Goal: Check status: Check status

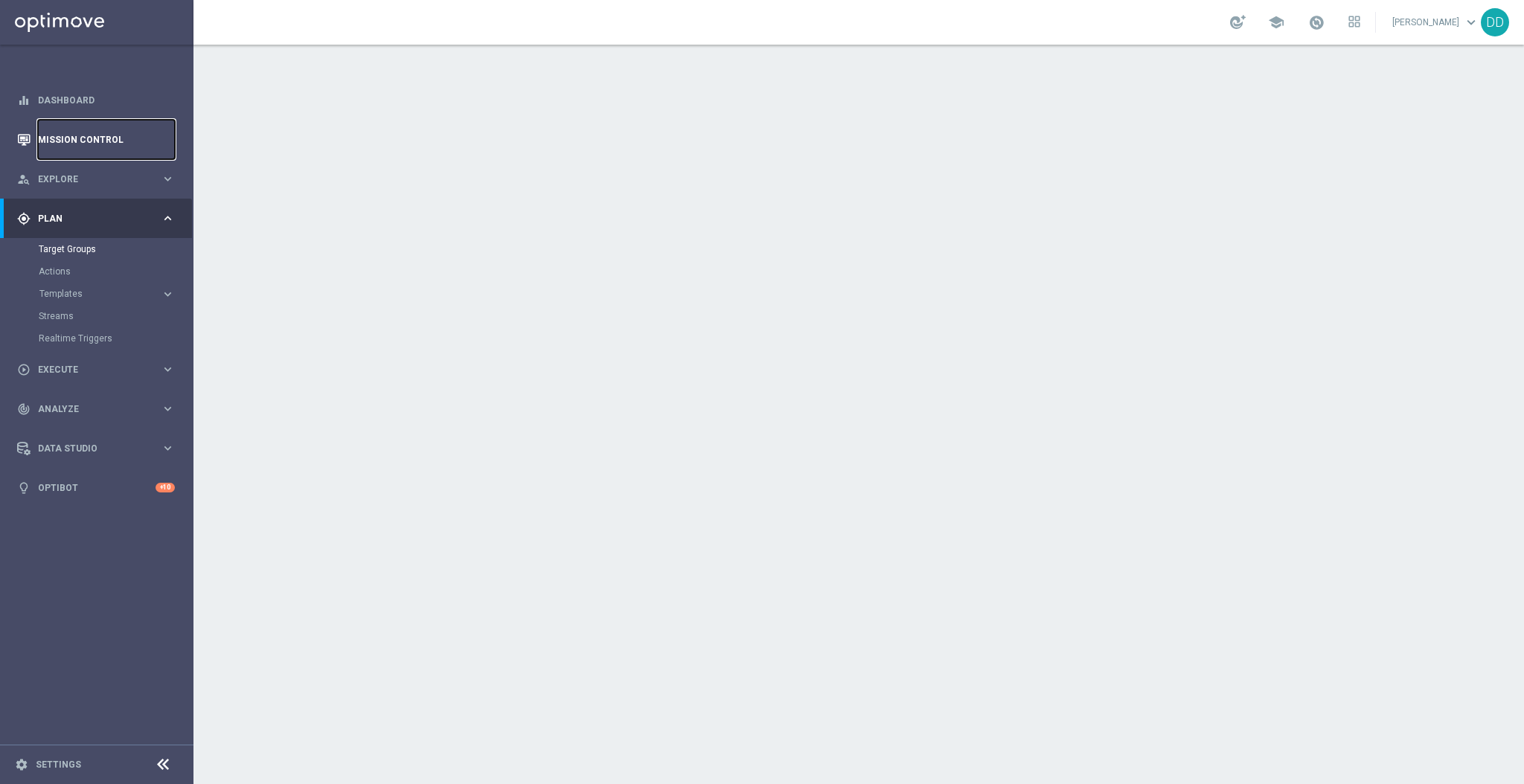
click at [109, 139] on link "Mission Control" at bounding box center [106, 139] width 137 height 39
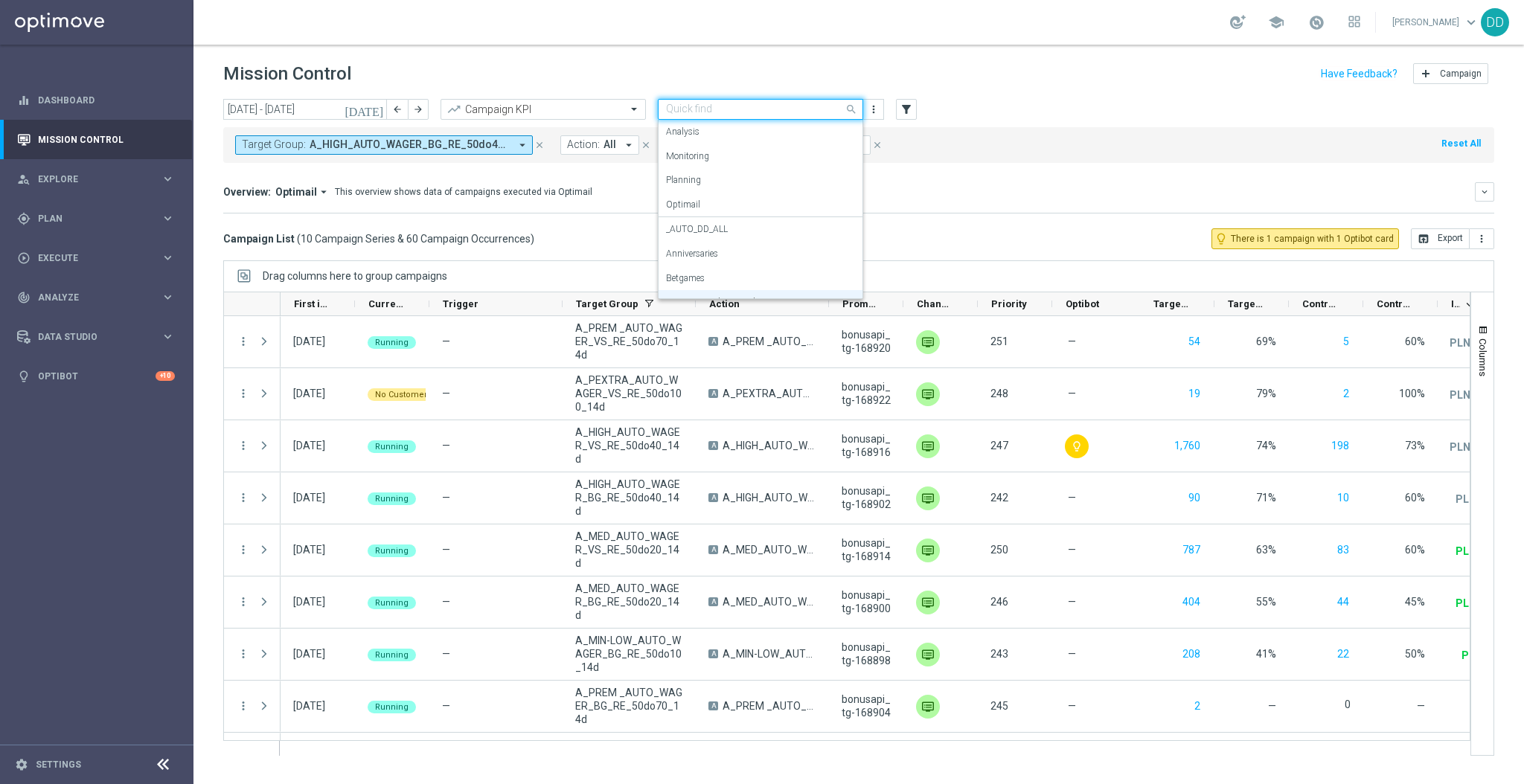
click at [813, 105] on input "text" at bounding box center [746, 109] width 159 height 13
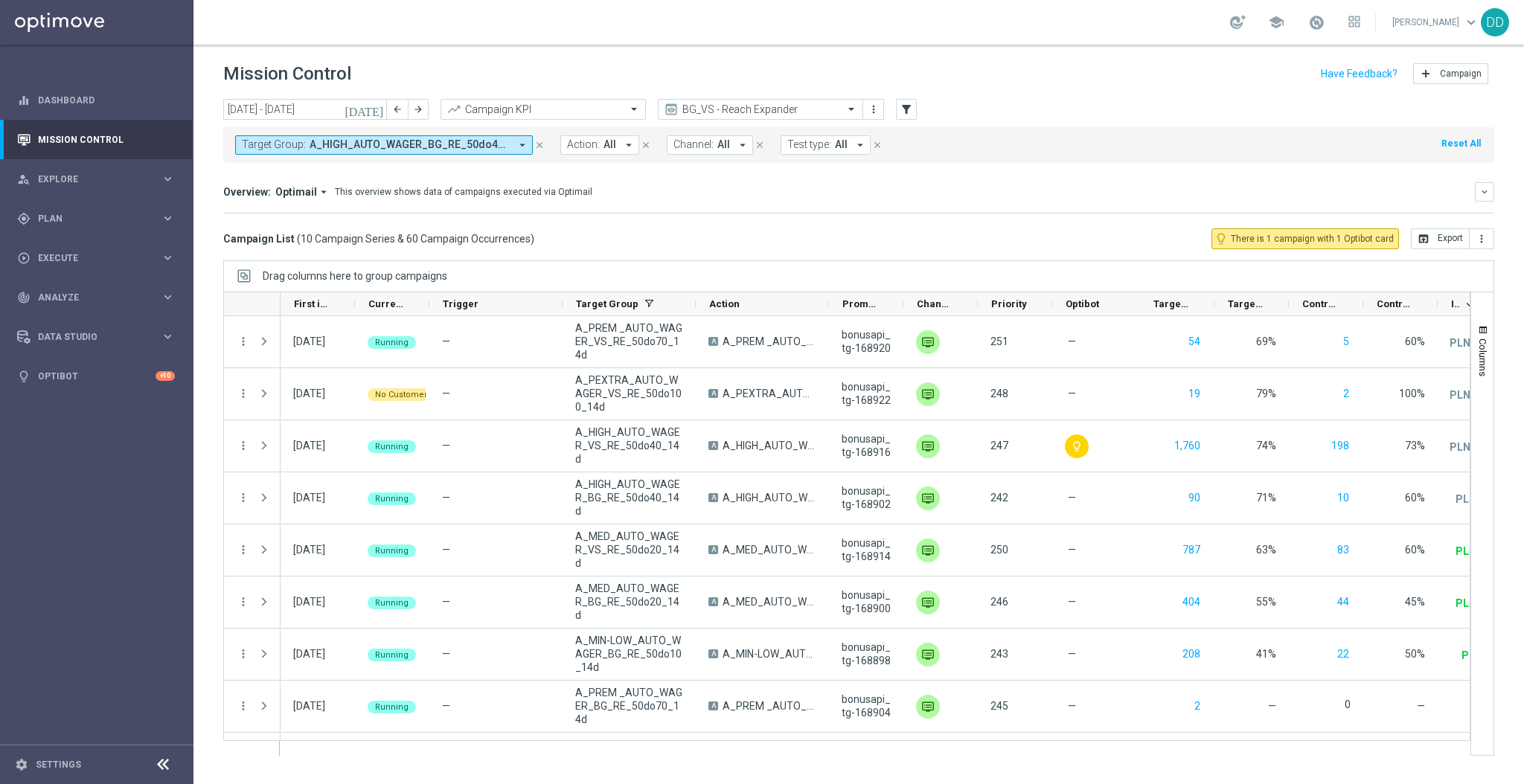
click at [923, 176] on mini-dashboard "Overview: Optimail arrow_drop_down This overview shows data of campaigns execut…" at bounding box center [859, 196] width 1272 height 66
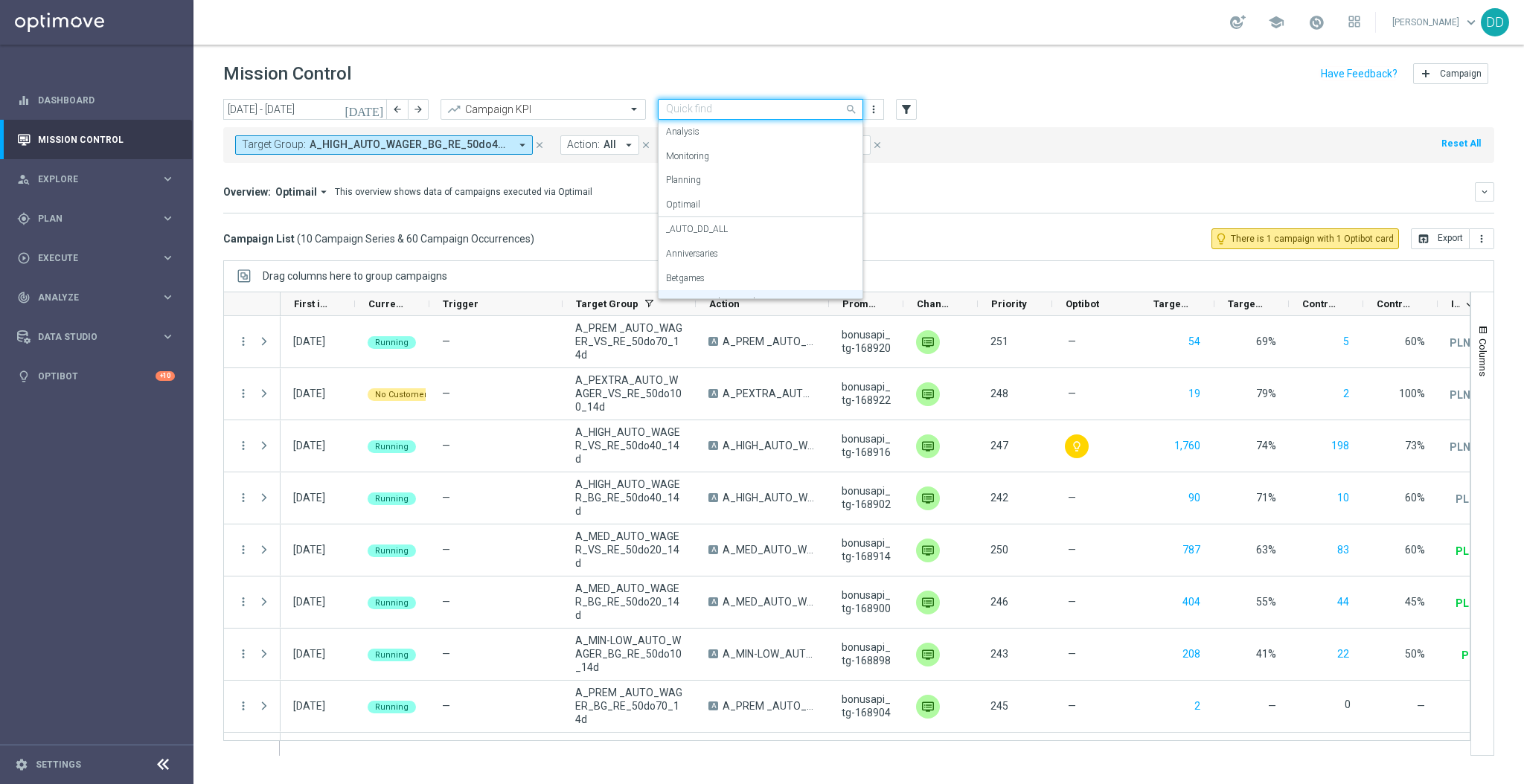
click at [826, 116] on div "Quick find BG_VS - Reach Expander" at bounding box center [760, 109] width 205 height 21
click at [942, 198] on div "Overview: Optimail arrow_drop_down This overview shows data of campaigns execut…" at bounding box center [859, 192] width 1272 height 20
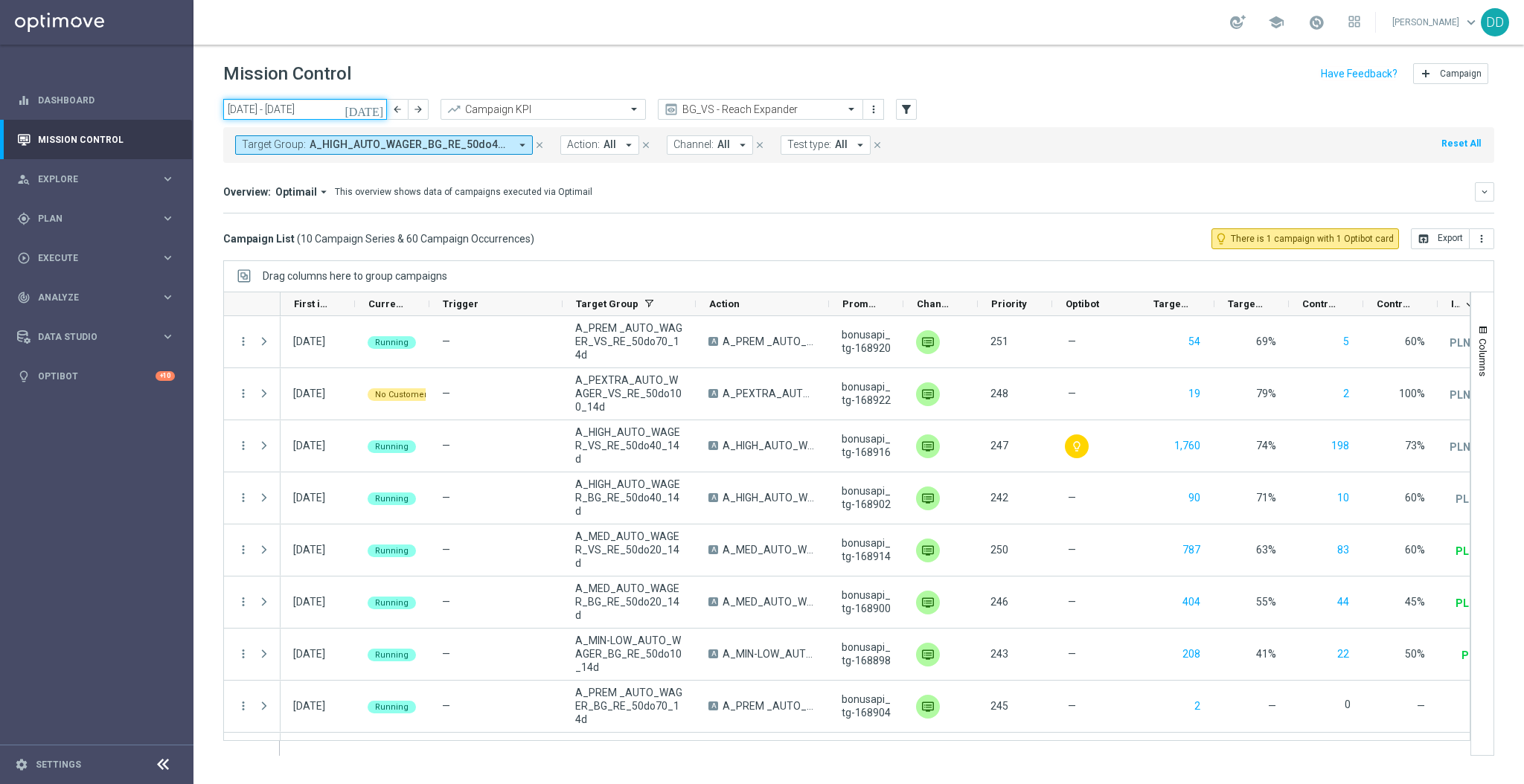
click at [276, 110] on input "[DATE] - [DATE]" at bounding box center [304, 109] width 163 height 21
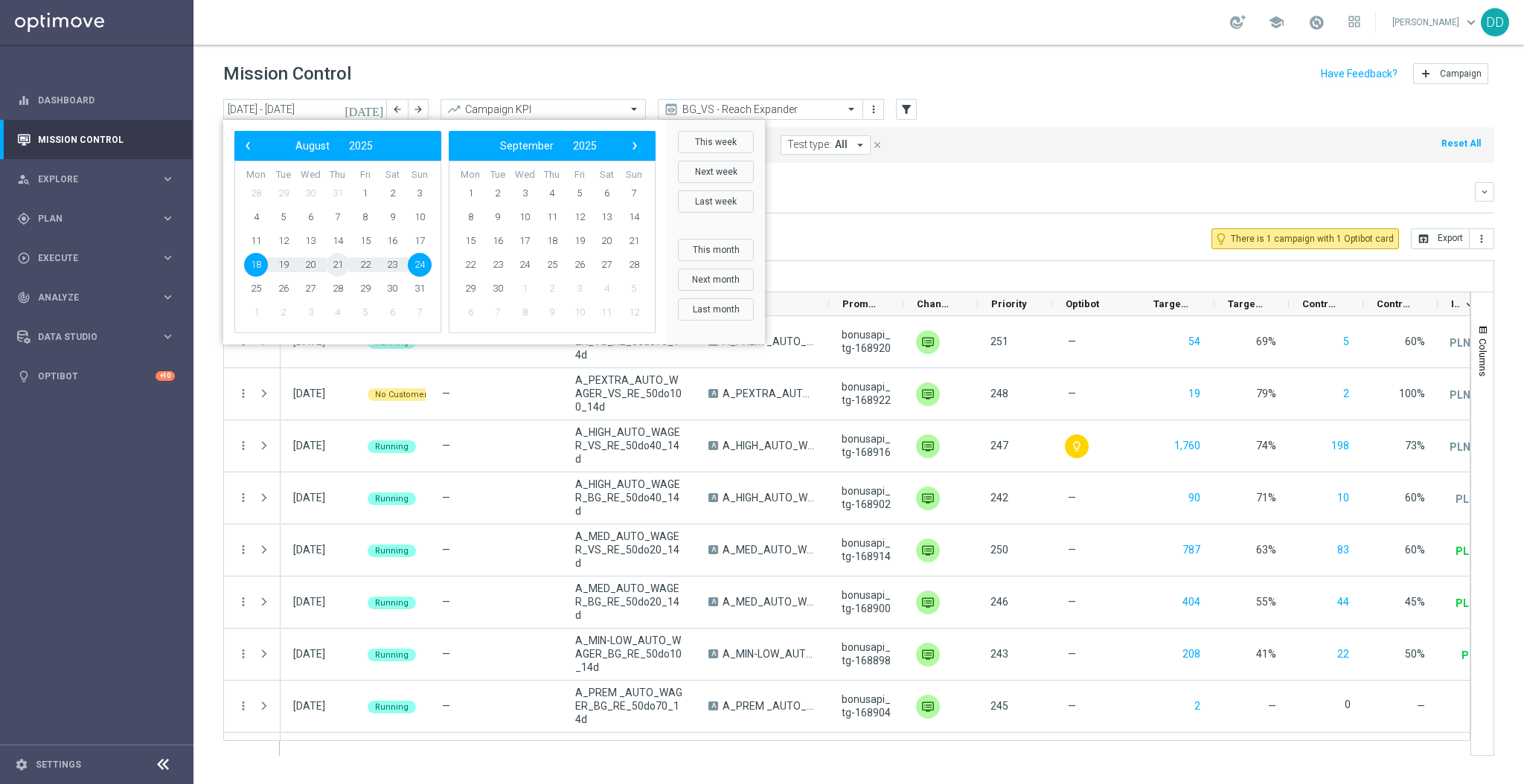
click at [342, 262] on span "21" at bounding box center [338, 265] width 24 height 24
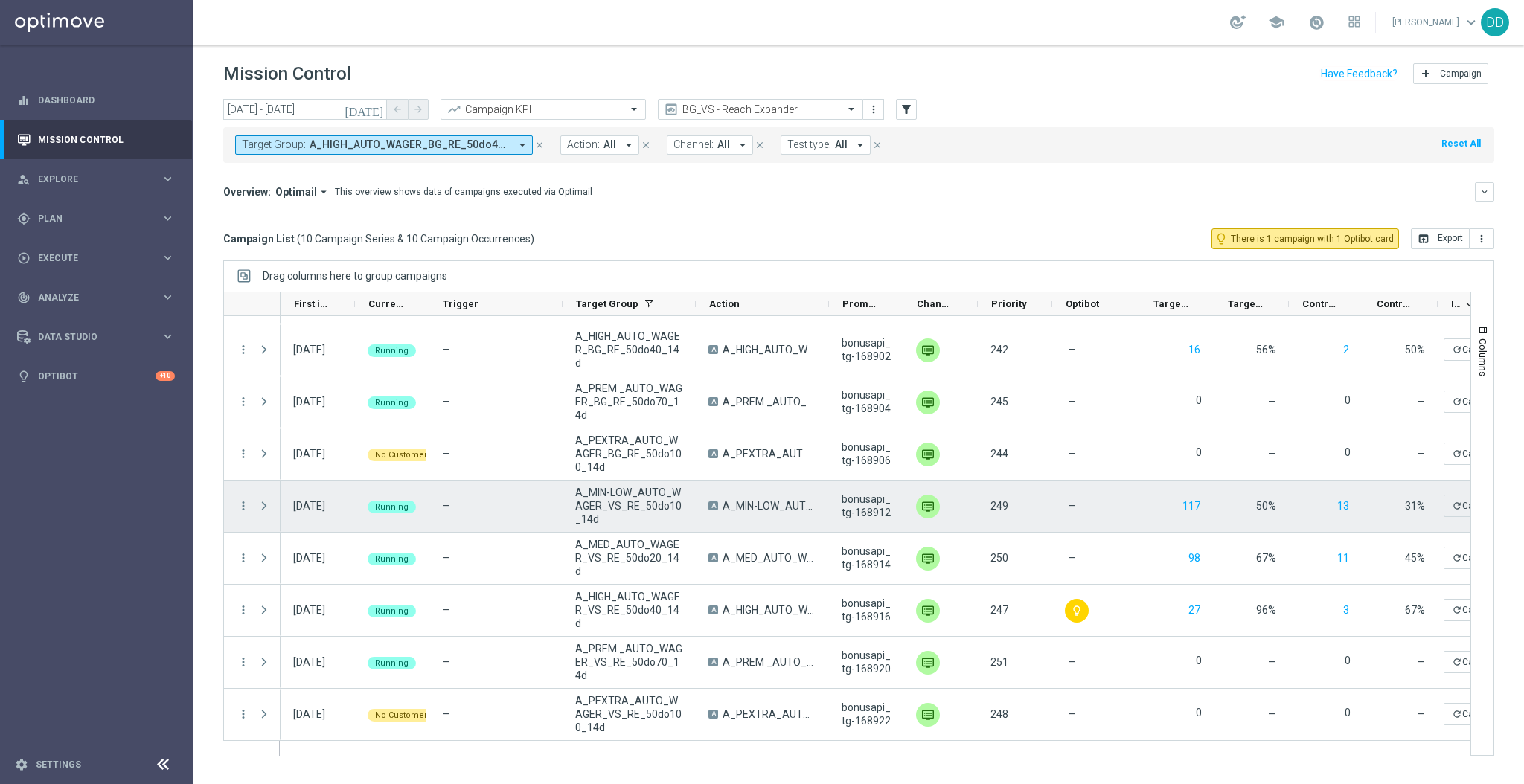
scroll to position [0, 0]
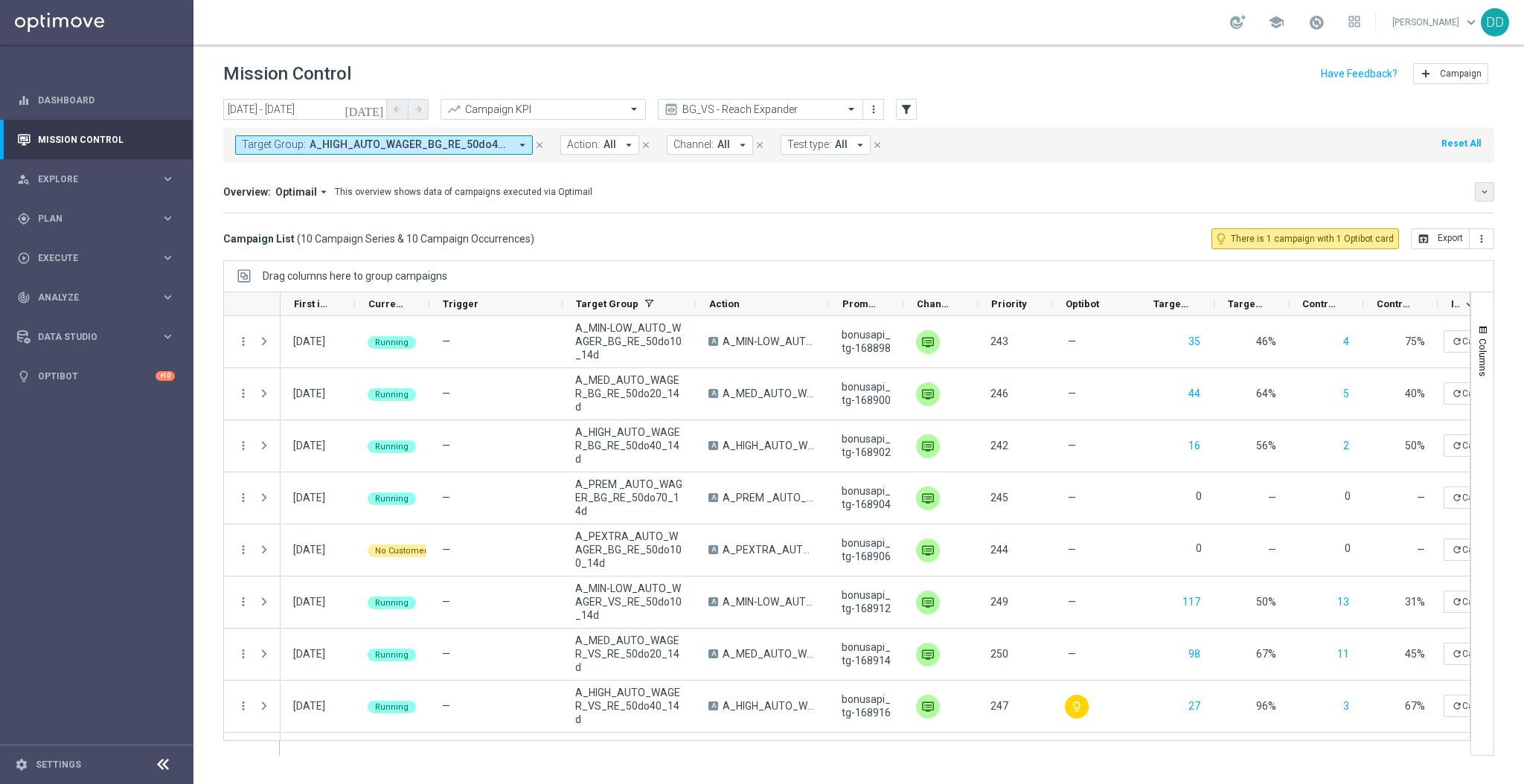
click at [1481, 190] on icon "keyboard_arrow_down" at bounding box center [1485, 192] width 10 height 10
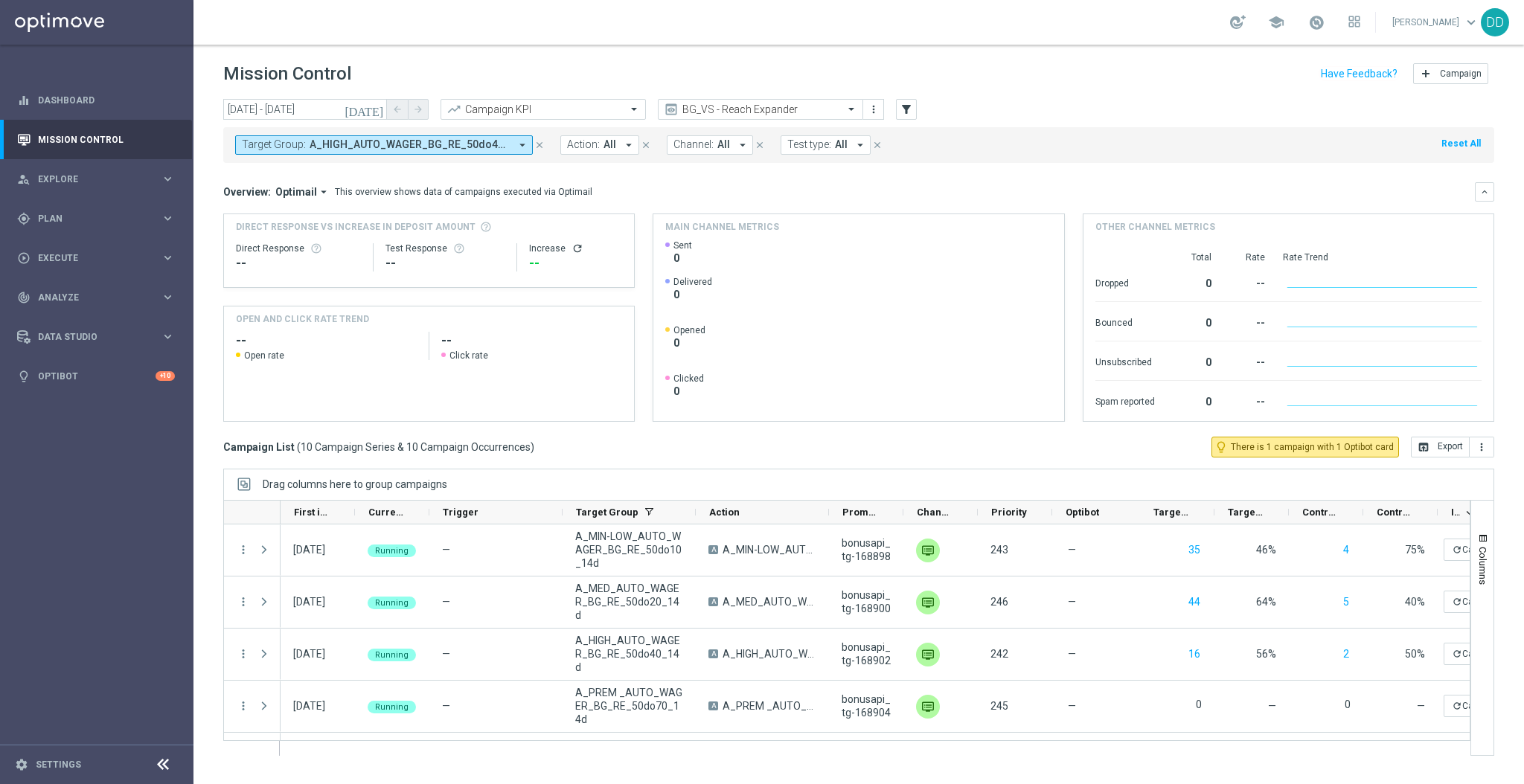
click at [320, 186] on icon "arrow_drop_down" at bounding box center [324, 192] width 14 height 14
click at [283, 219] on div "Analysis" at bounding box center [282, 215] width 36 height 14
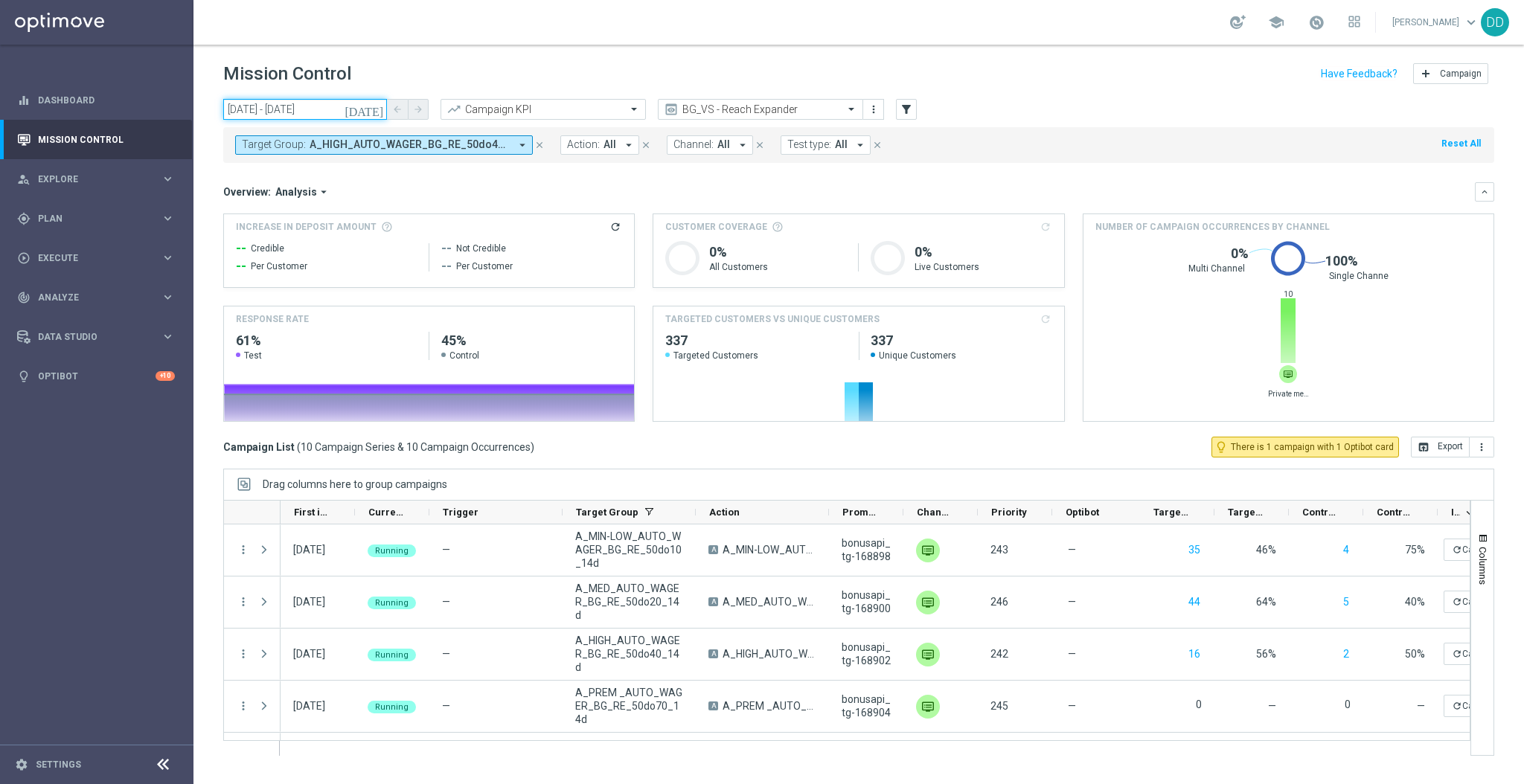
click at [329, 116] on input "[DATE] - [DATE]" at bounding box center [304, 109] width 163 height 21
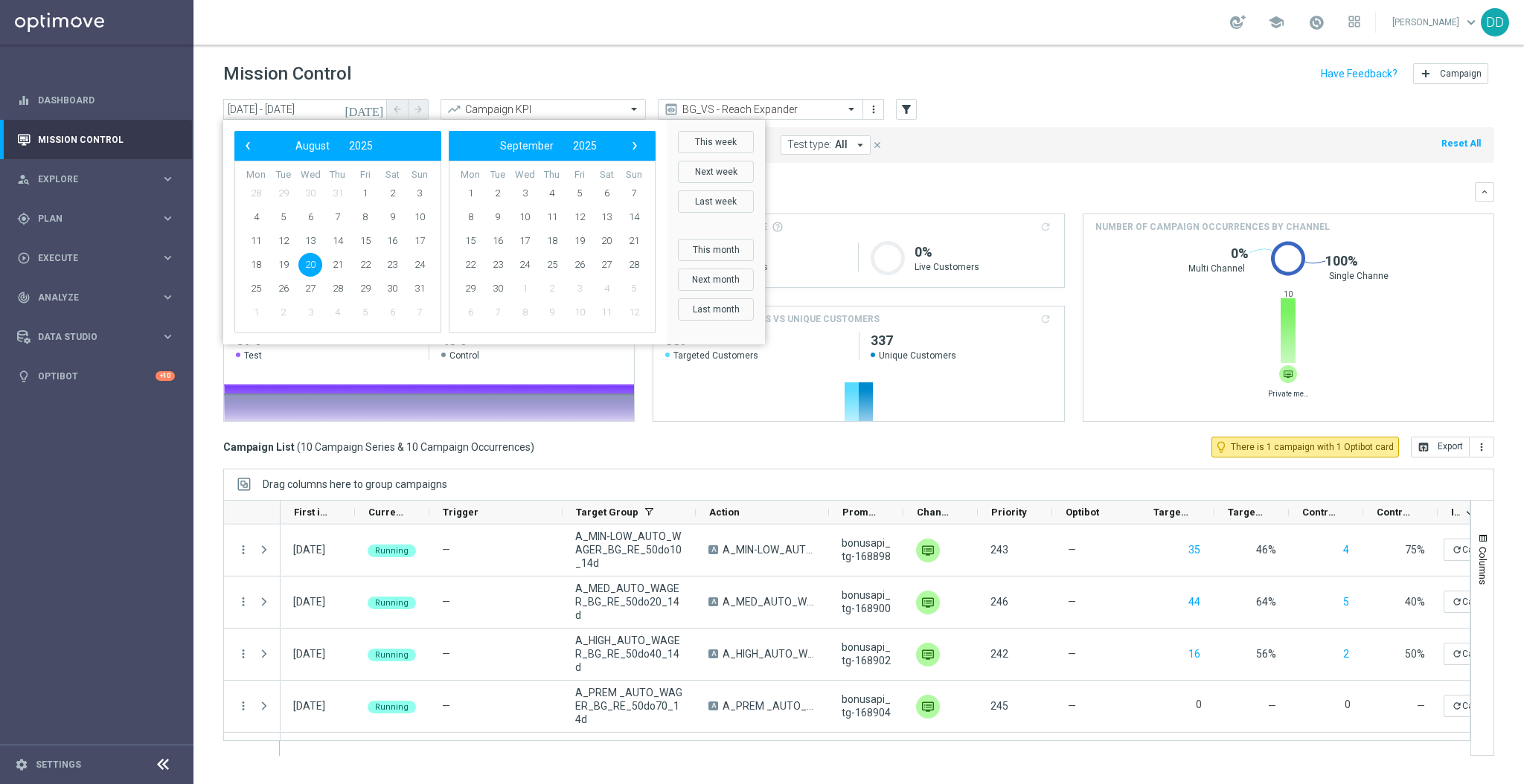
click at [312, 259] on span "20" at bounding box center [310, 265] width 24 height 24
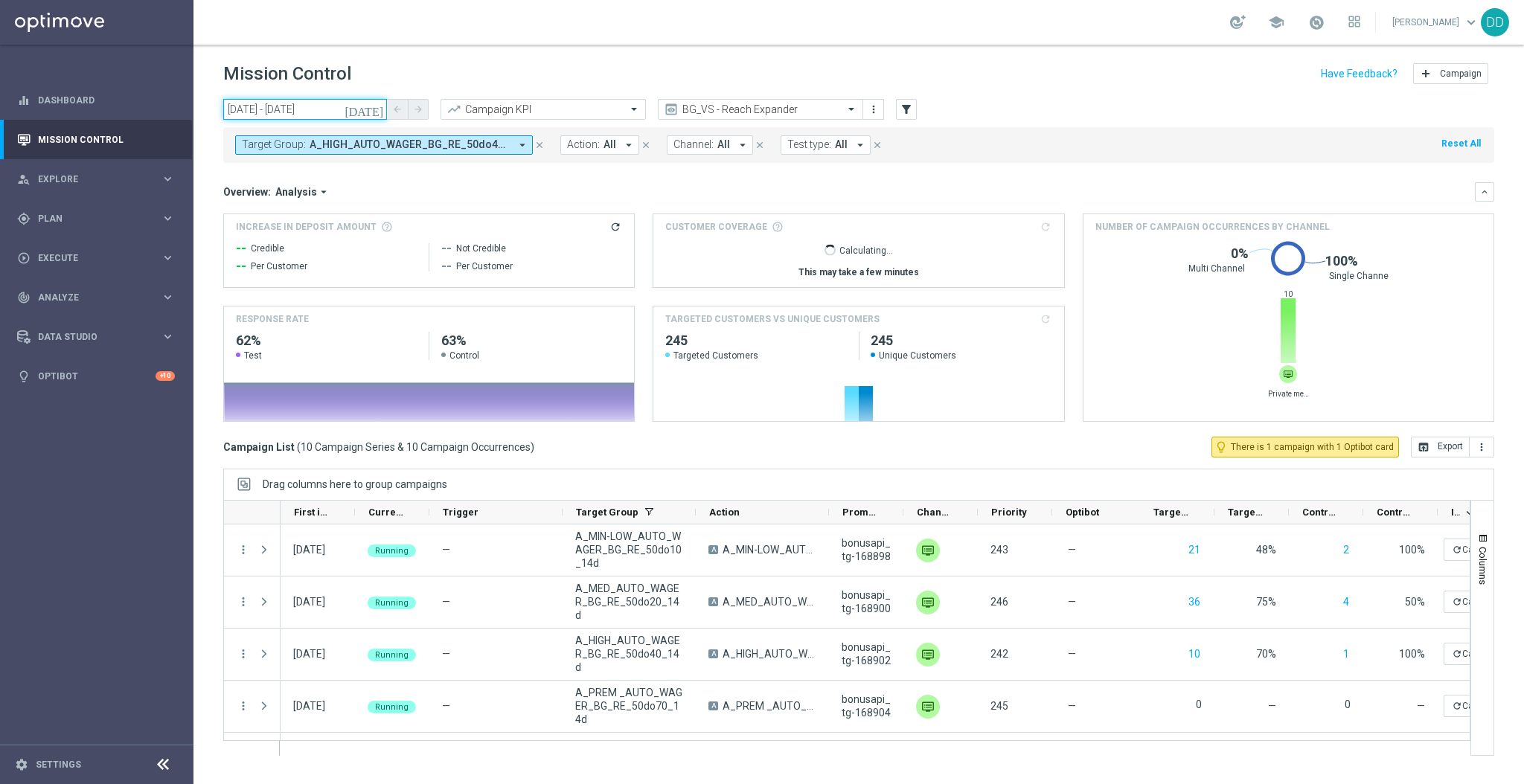
click at [301, 112] on input "[DATE] - [DATE]" at bounding box center [304, 109] width 163 height 21
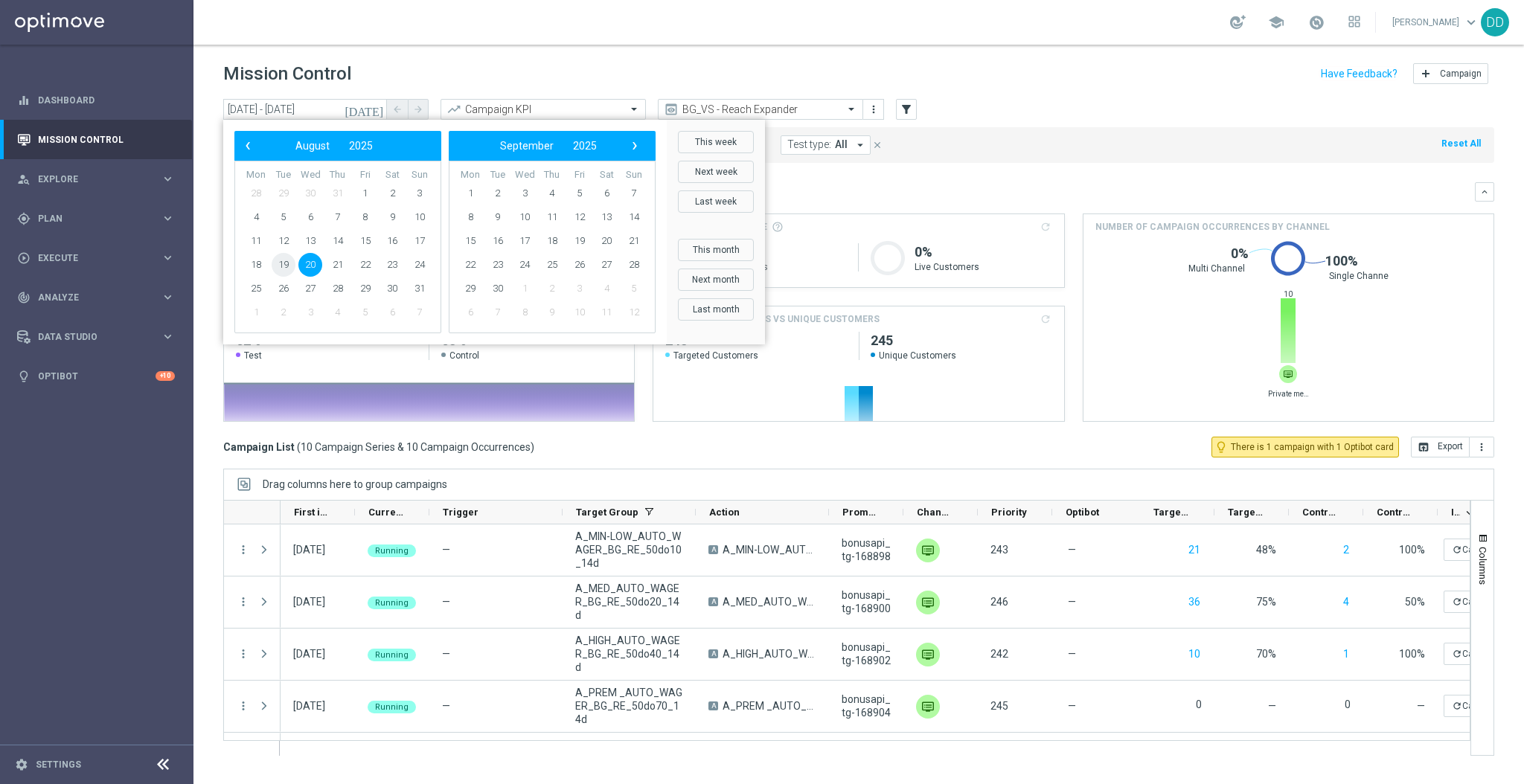
click at [284, 271] on span "19" at bounding box center [284, 265] width 24 height 24
type input "[DATE] - [DATE]"
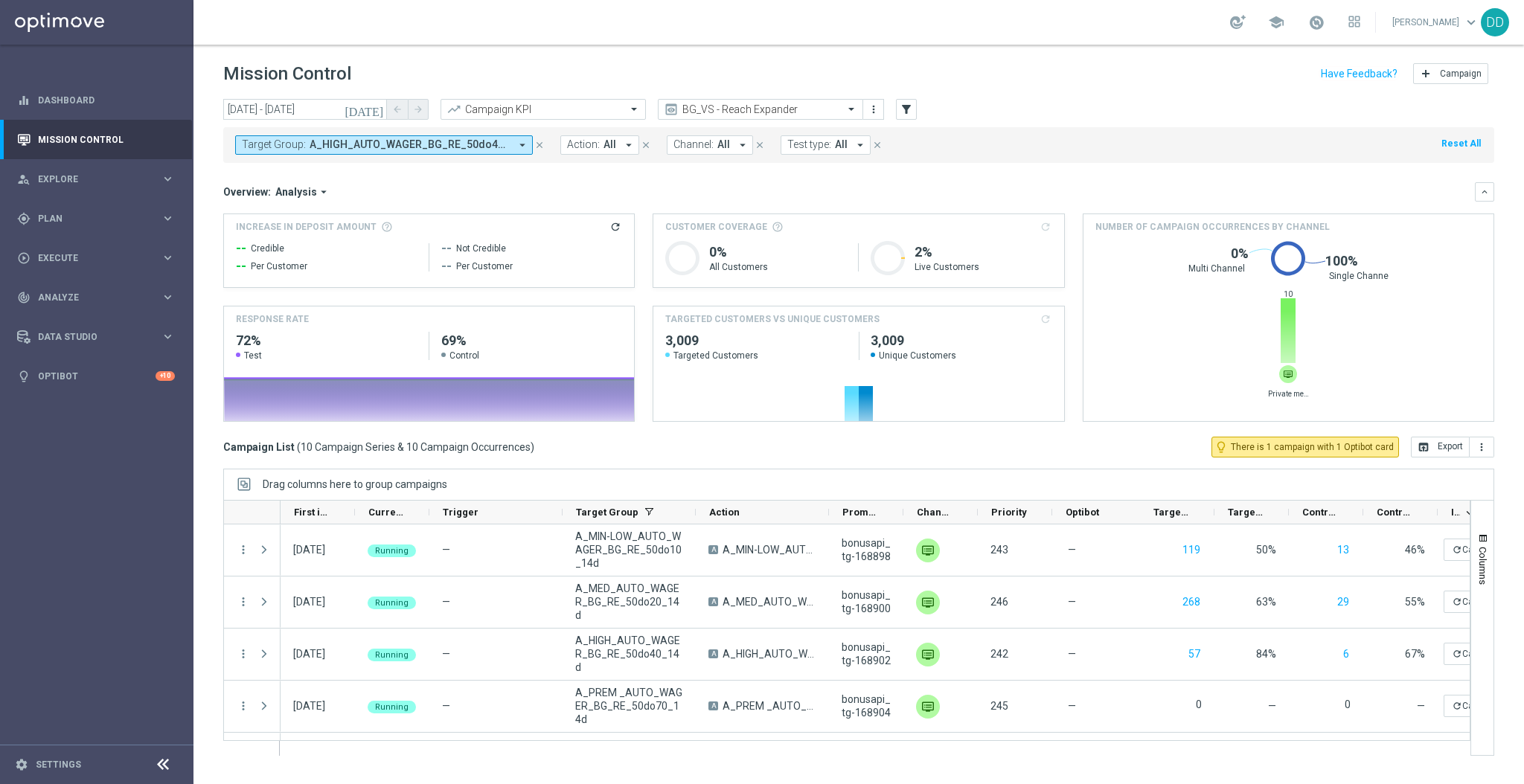
click at [464, 146] on span "A_HIGH_AUTO_WAGER_BG_RE_50do40_14d, A_HIGH_AUTO_WAGER_VS_RE_50do40_14d, A_MED_A…" at bounding box center [410, 144] width 200 height 13
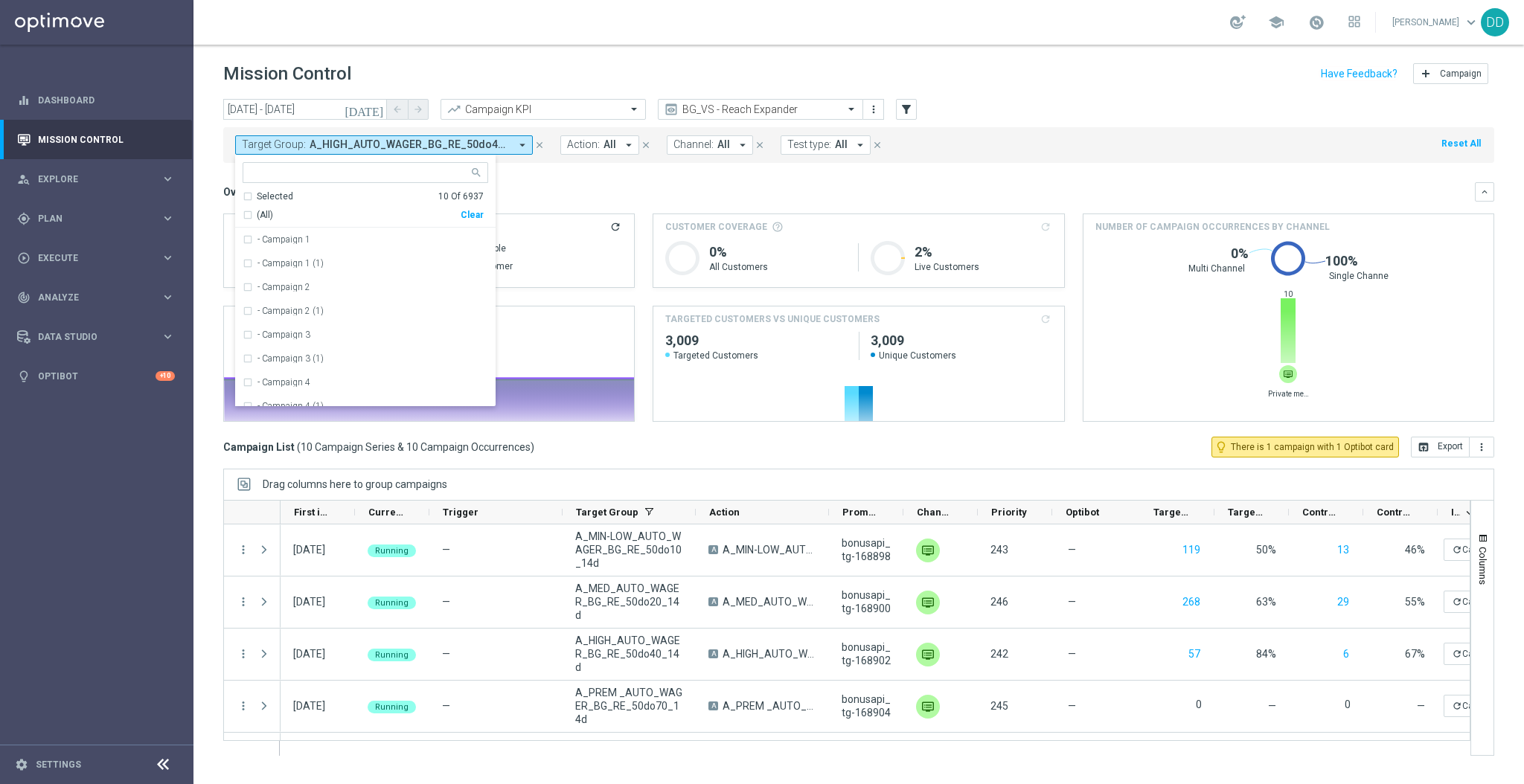
click at [594, 169] on mini-dashboard "Overview: Analysis arrow_drop_down keyboard_arrow_down Increase In Deposit Amou…" at bounding box center [859, 300] width 1272 height 274
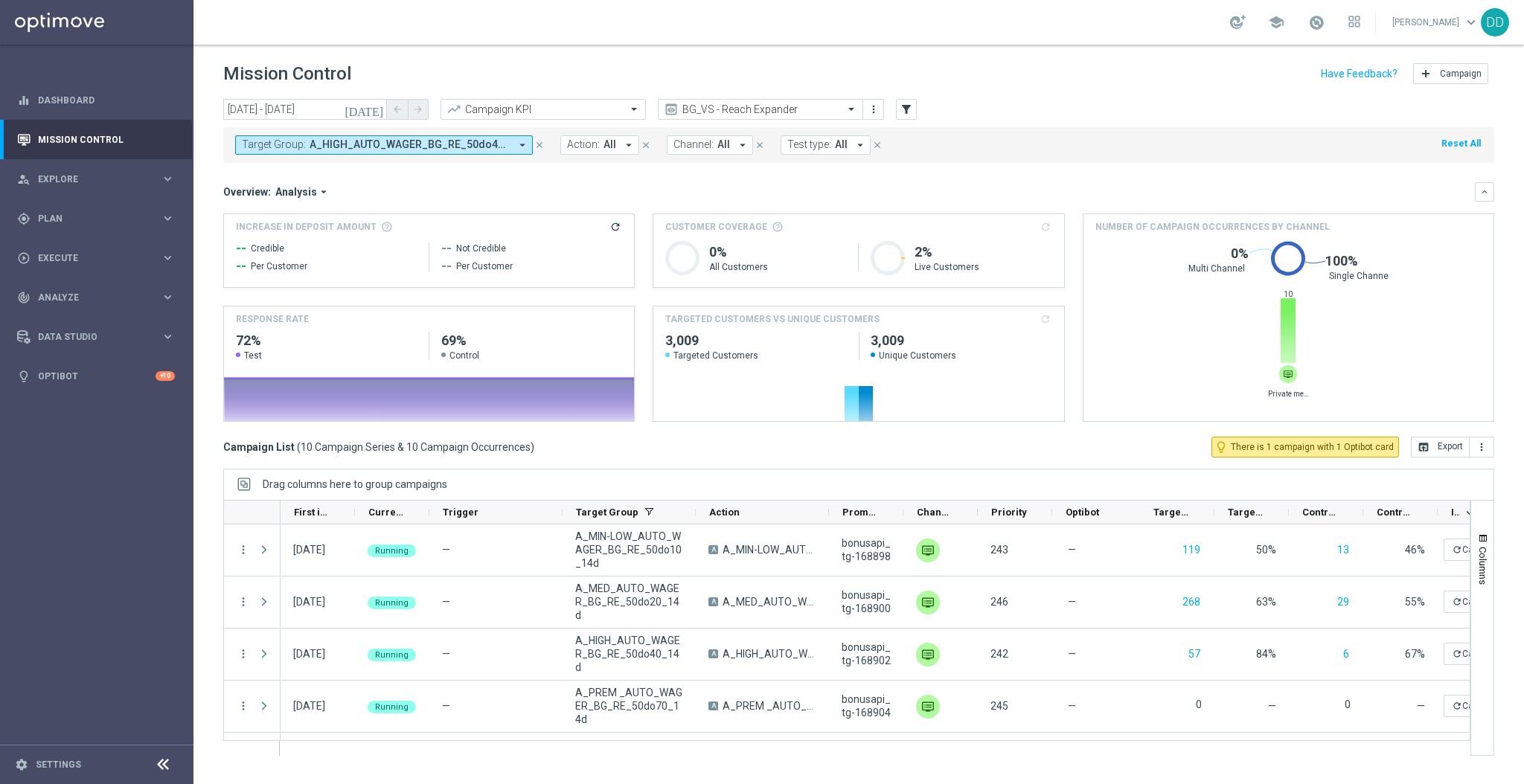
click at [476, 152] on button "Target Group: A_HIGH_AUTO_WAGER_BG_RE_50do40_14d, A_HIGH_AUTO_WAGER_VS_RE_50do4…" at bounding box center [384, 144] width 298 height 20
